Goal: Navigation & Orientation: Understand site structure

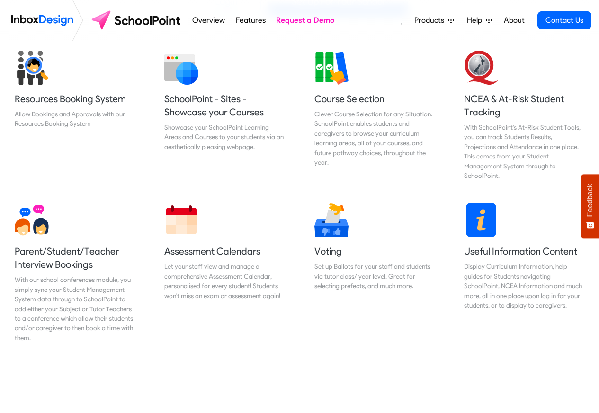
scroll to position [398, 0]
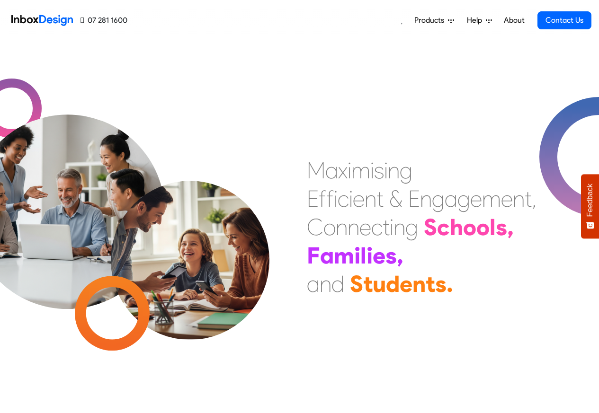
click at [431, 21] on span "Products" at bounding box center [431, 20] width 34 height 11
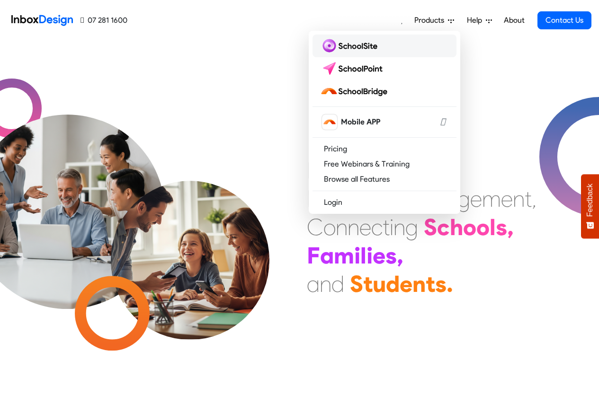
click at [352, 45] on img at bounding box center [350, 45] width 61 height 15
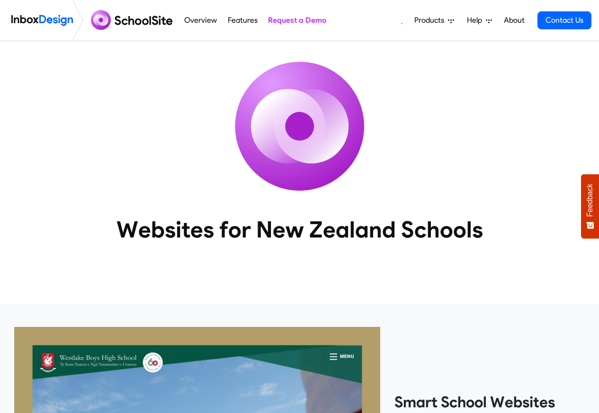
click at [182, 19] on link "Overview" at bounding box center [201, 20] width 38 height 19
click at [431, 21] on span "Products" at bounding box center [431, 20] width 34 height 11
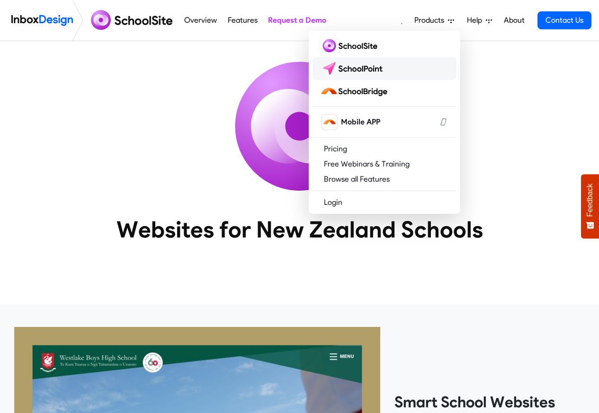
click at [356, 64] on img at bounding box center [353, 68] width 67 height 15
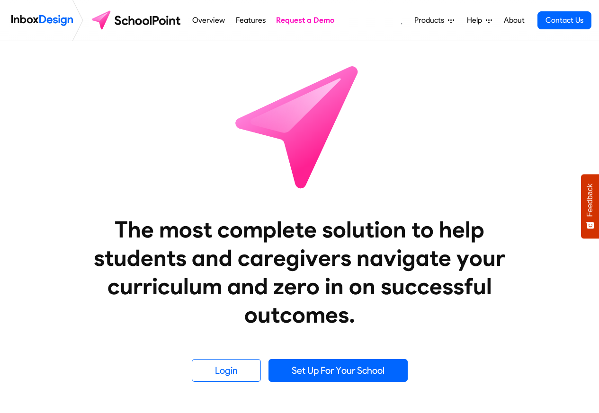
click at [43, 21] on img at bounding box center [42, 20] width 62 height 19
